Goal: Transaction & Acquisition: Purchase product/service

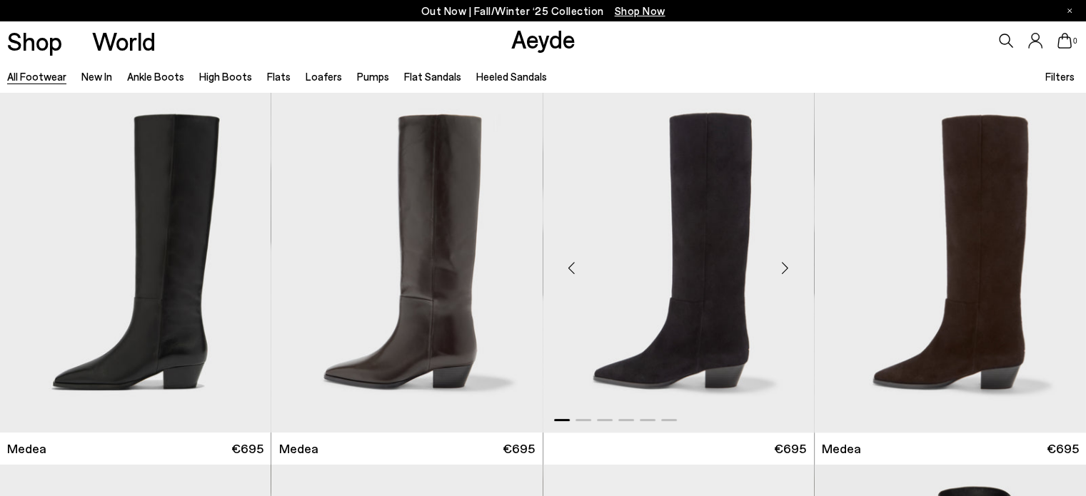
click at [685, 402] on img "1 / 6" at bounding box center [678, 262] width 271 height 341
click at [280, 76] on link "Flats" at bounding box center [279, 76] width 24 height 13
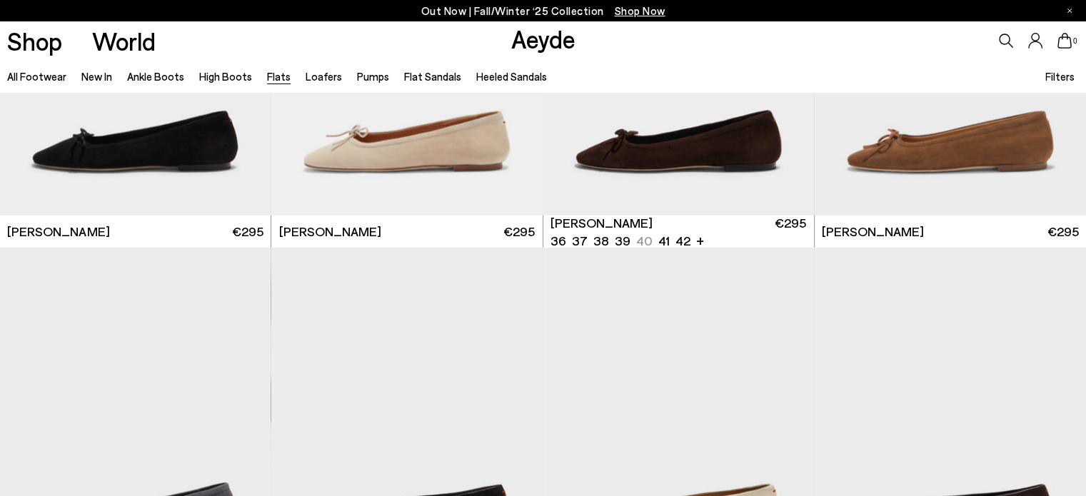
scroll to position [3927, 0]
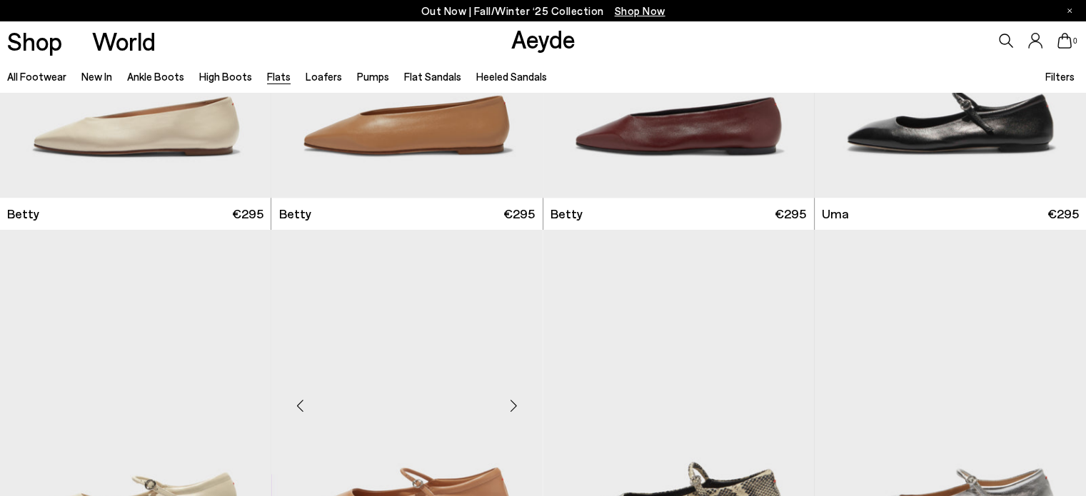
scroll to position [1714, 0]
